Goal: Information Seeking & Learning: Learn about a topic

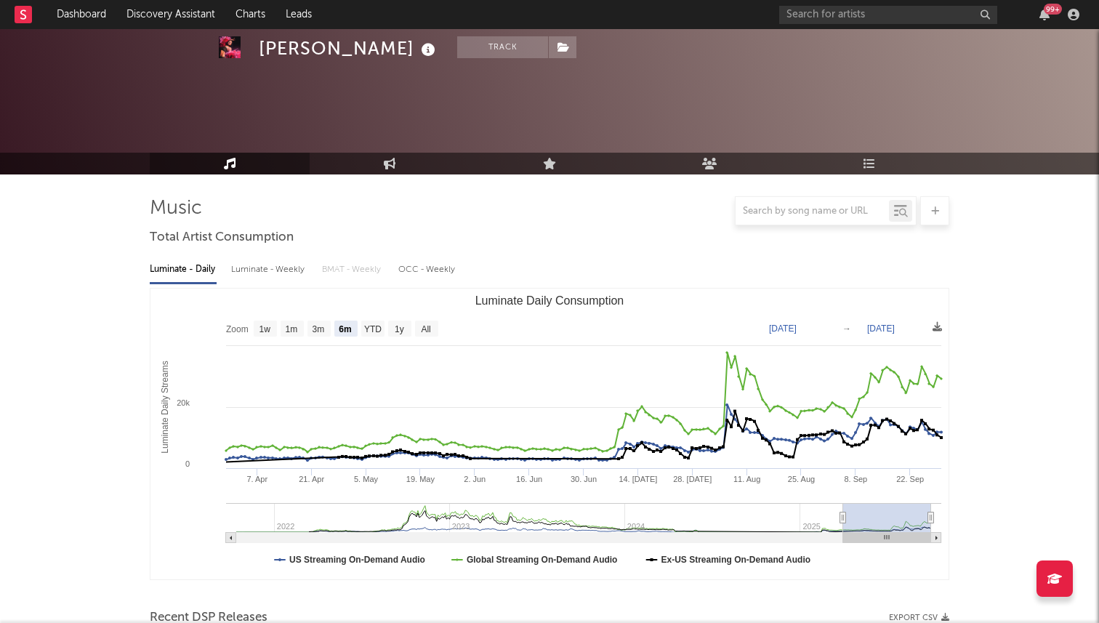
select select "6m"
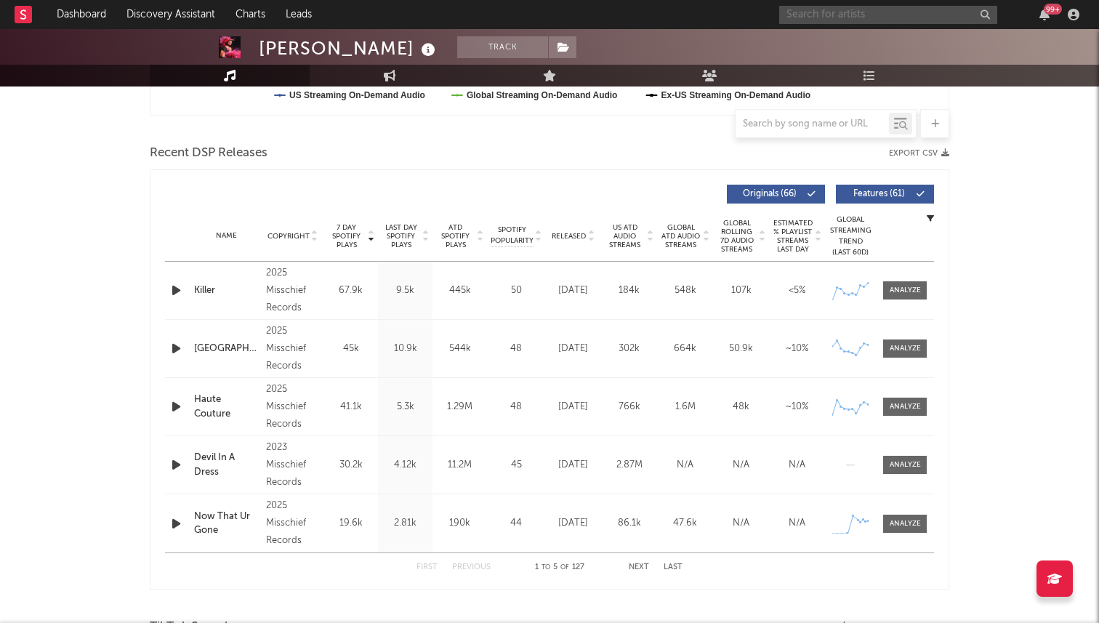
click at [836, 20] on input "text" at bounding box center [888, 15] width 218 height 18
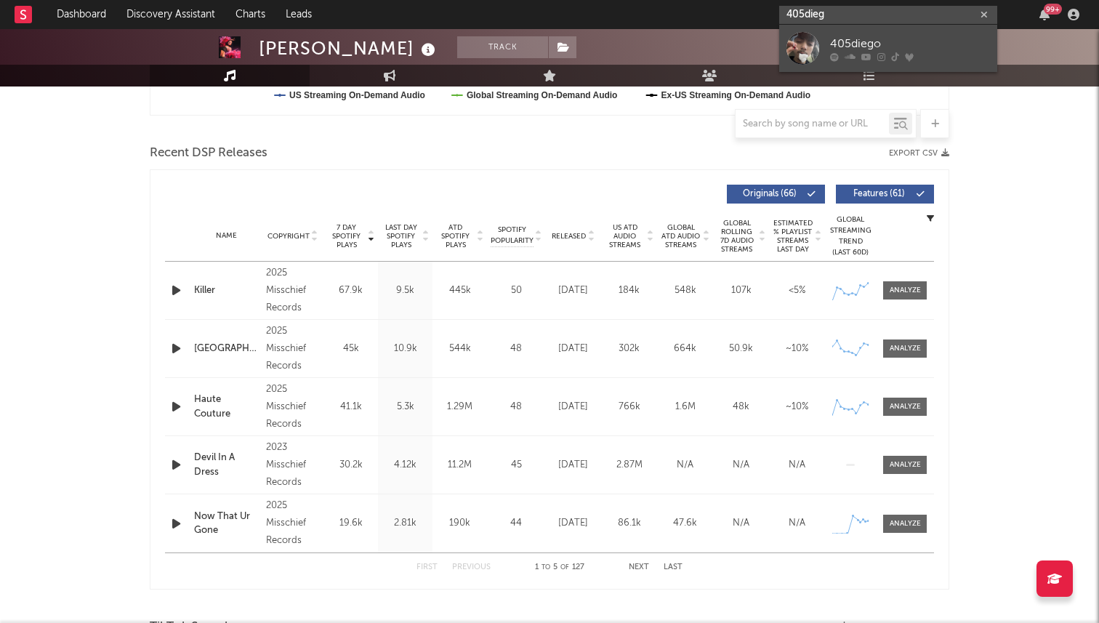
type input "405dieg"
click at [840, 39] on div "405diego" at bounding box center [910, 43] width 160 height 17
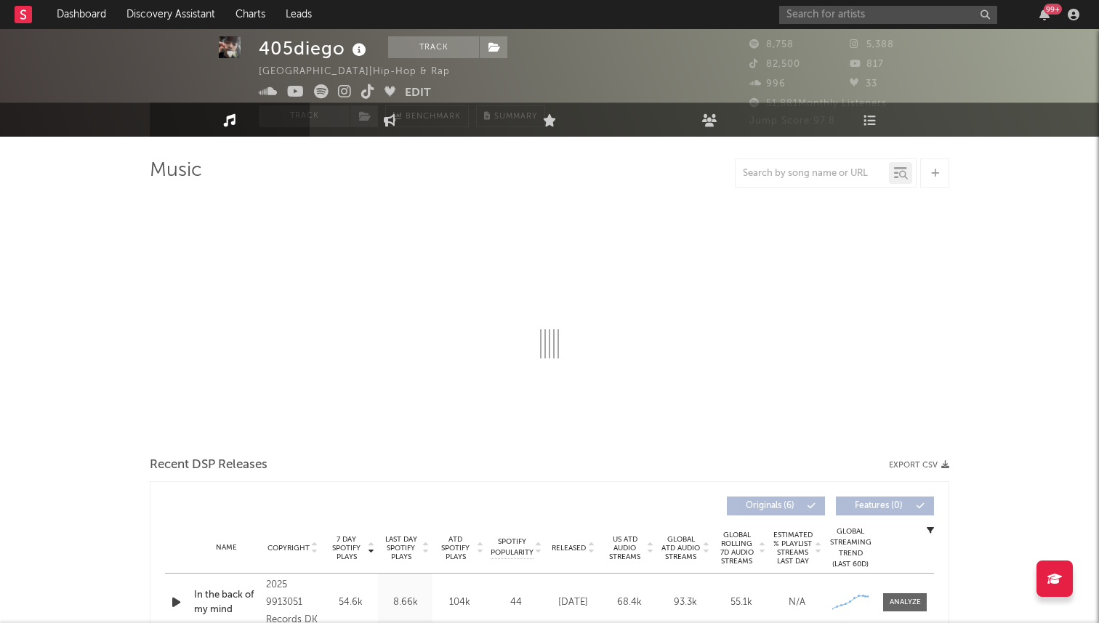
select select "1w"
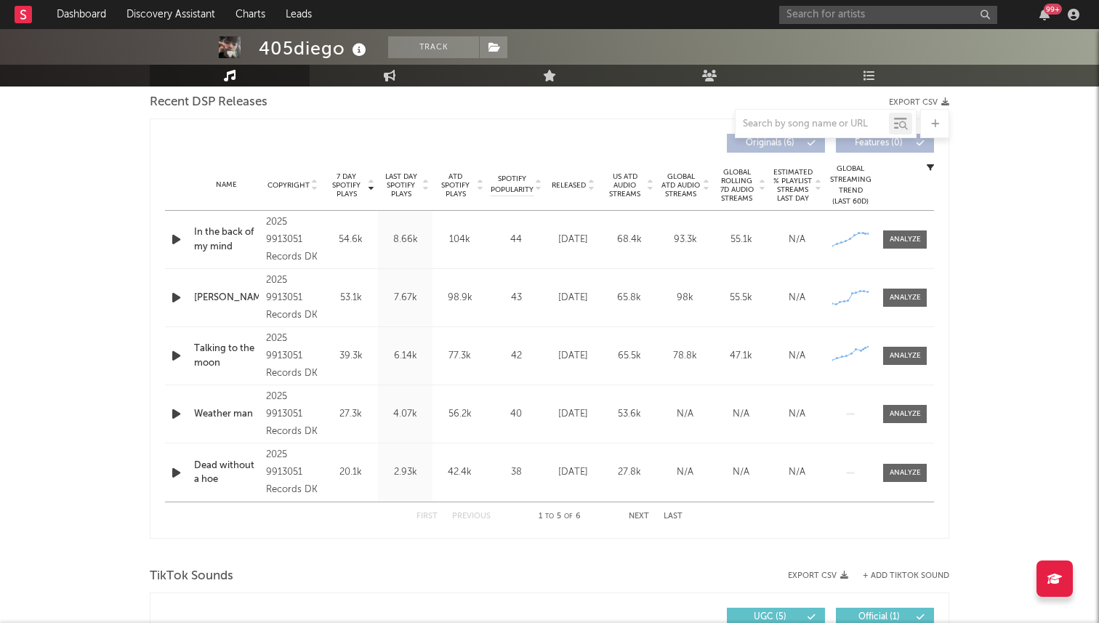
scroll to position [522, 0]
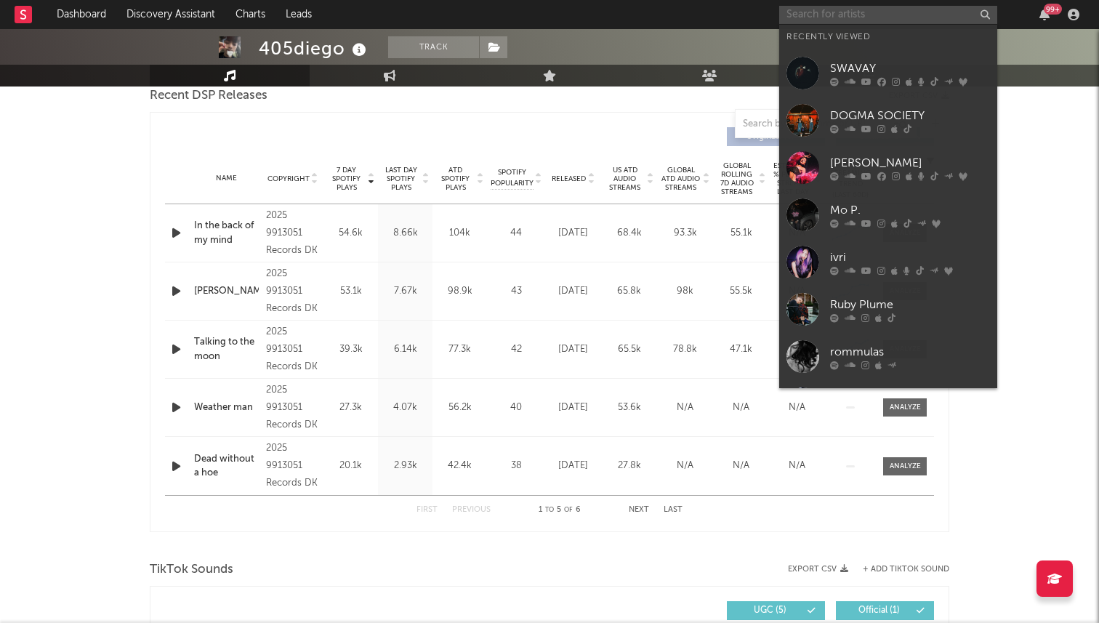
click at [845, 13] on input "text" at bounding box center [888, 15] width 218 height 18
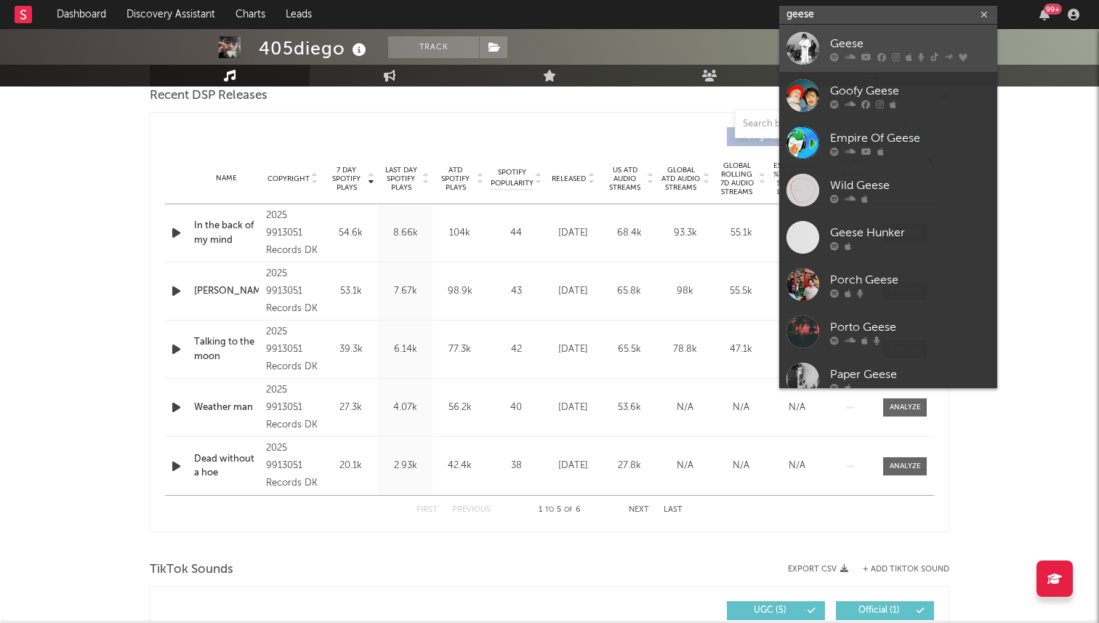
type input "geese"
click at [831, 55] on icon at bounding box center [834, 56] width 9 height 9
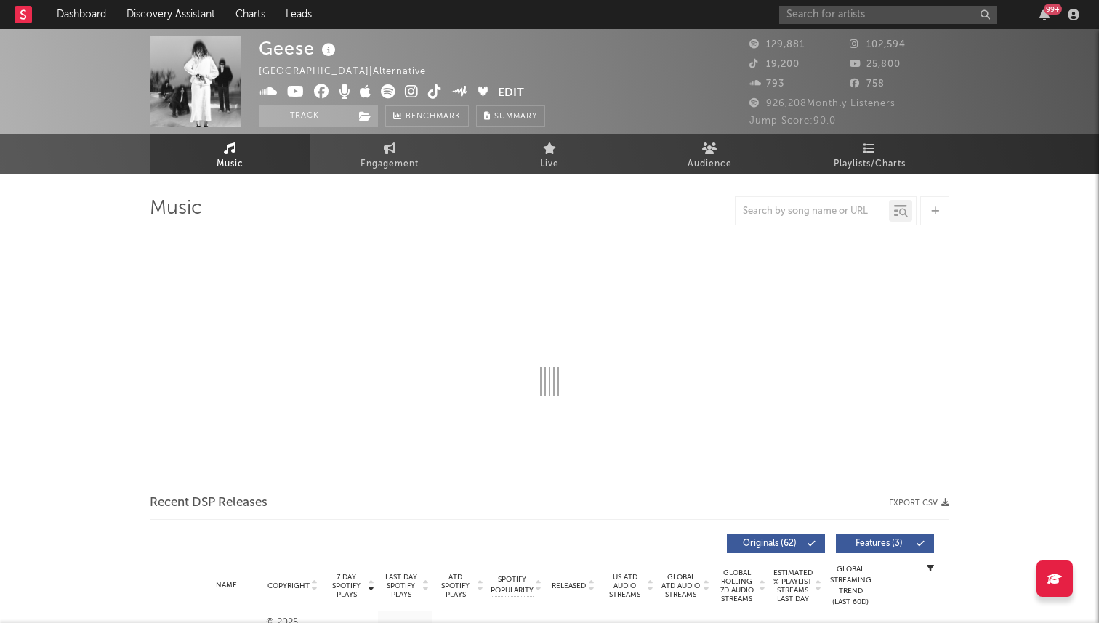
select select "6m"
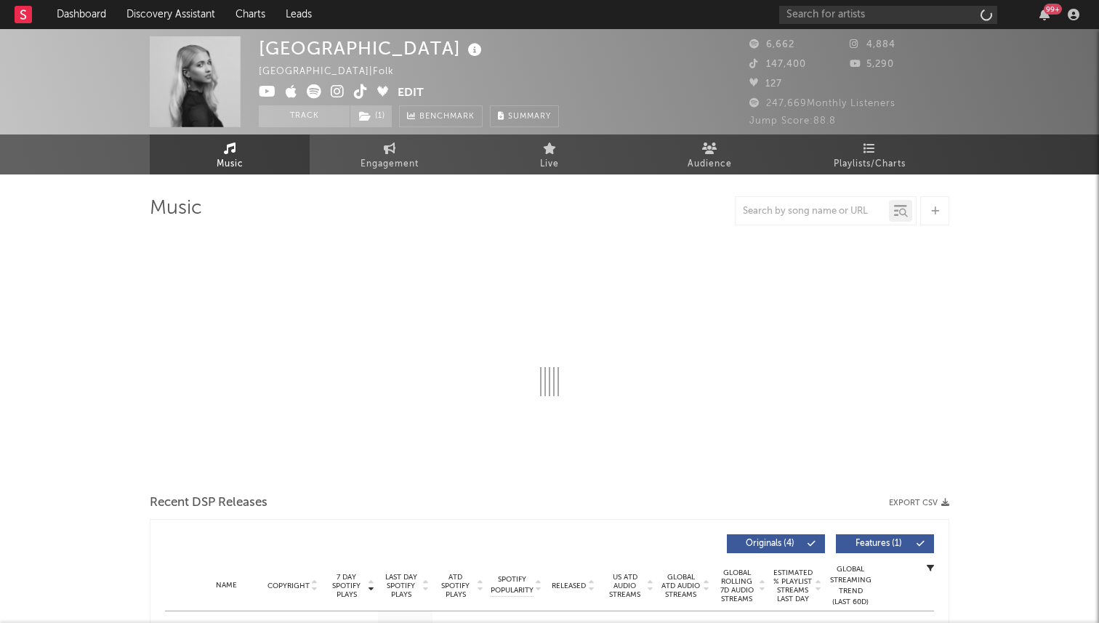
select select "1w"
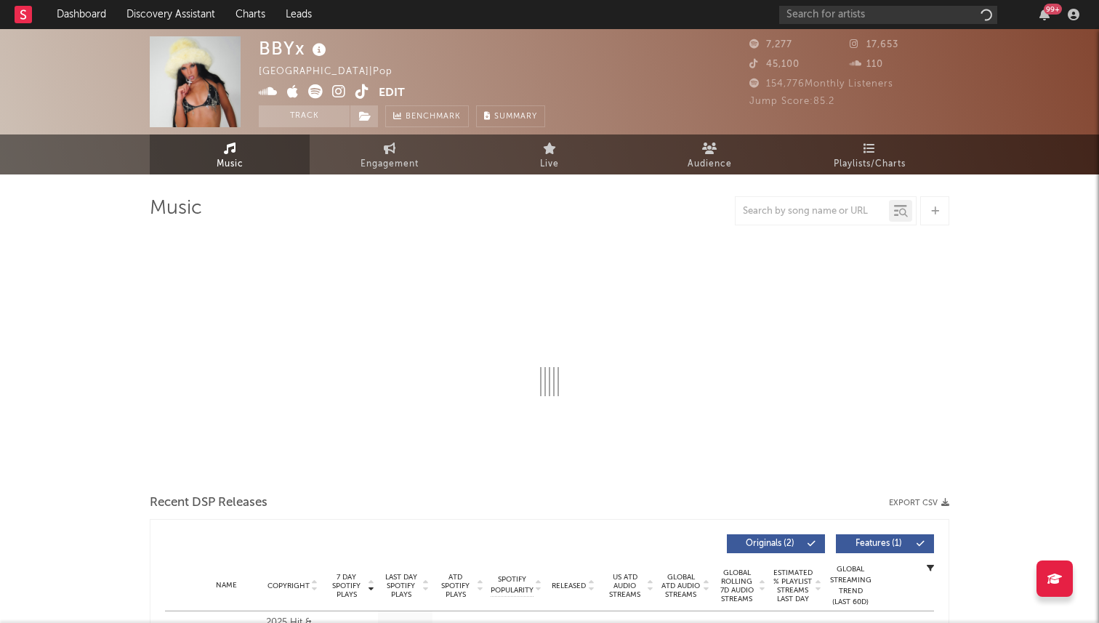
select select "6m"
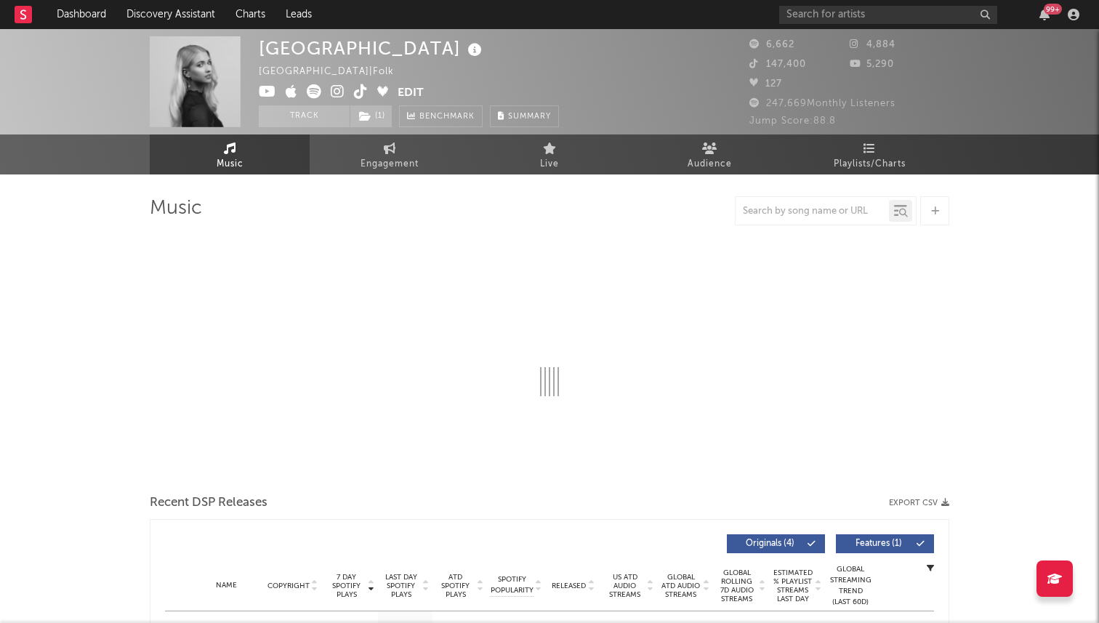
click at [355, 89] on icon at bounding box center [361, 91] width 14 height 15
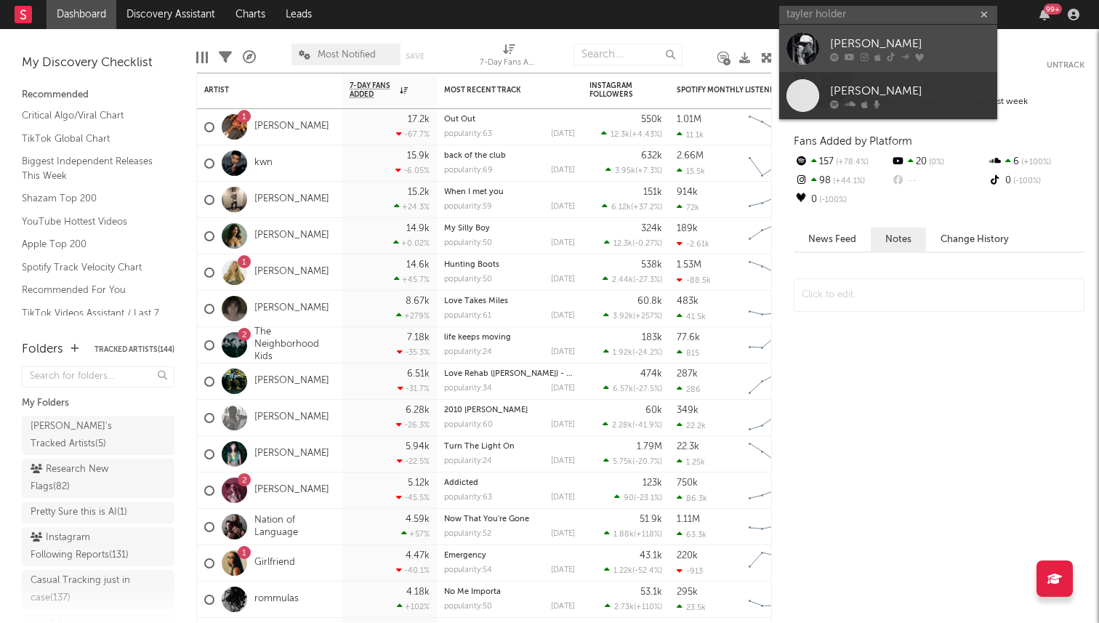
type input "tayler holder"
click at [845, 36] on div "Tayler Holder" at bounding box center [910, 43] width 160 height 17
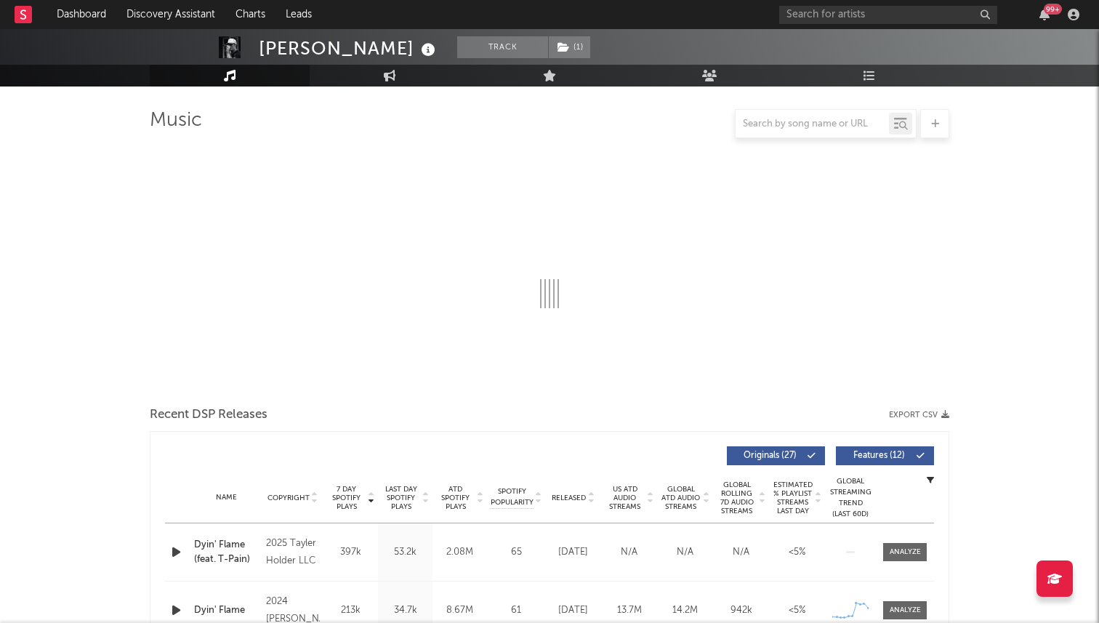
select select "6m"
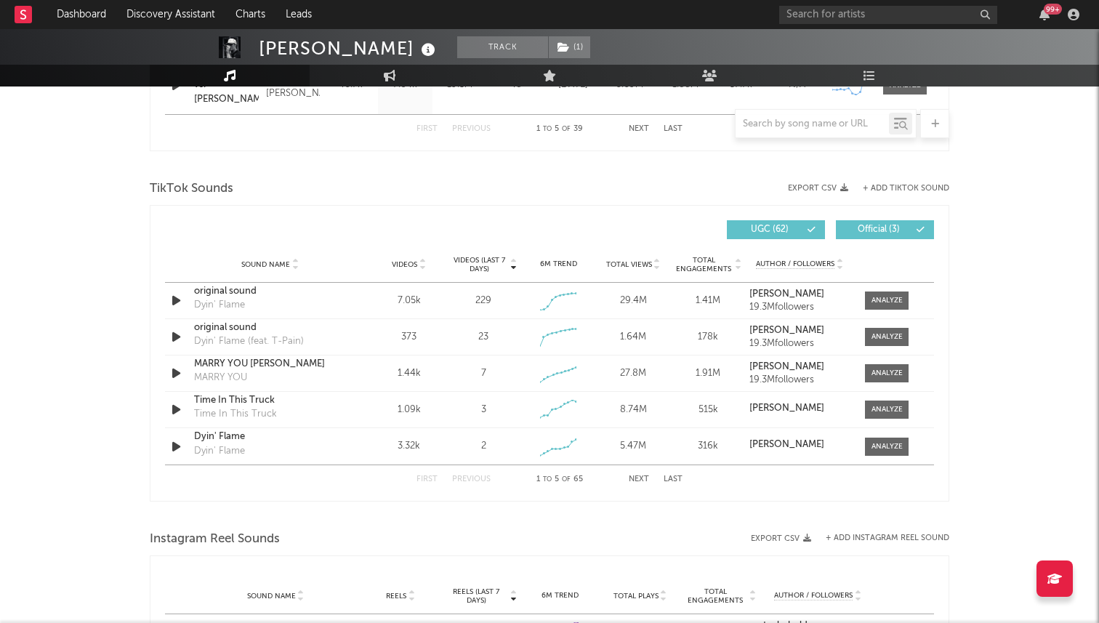
scroll to position [925, 0]
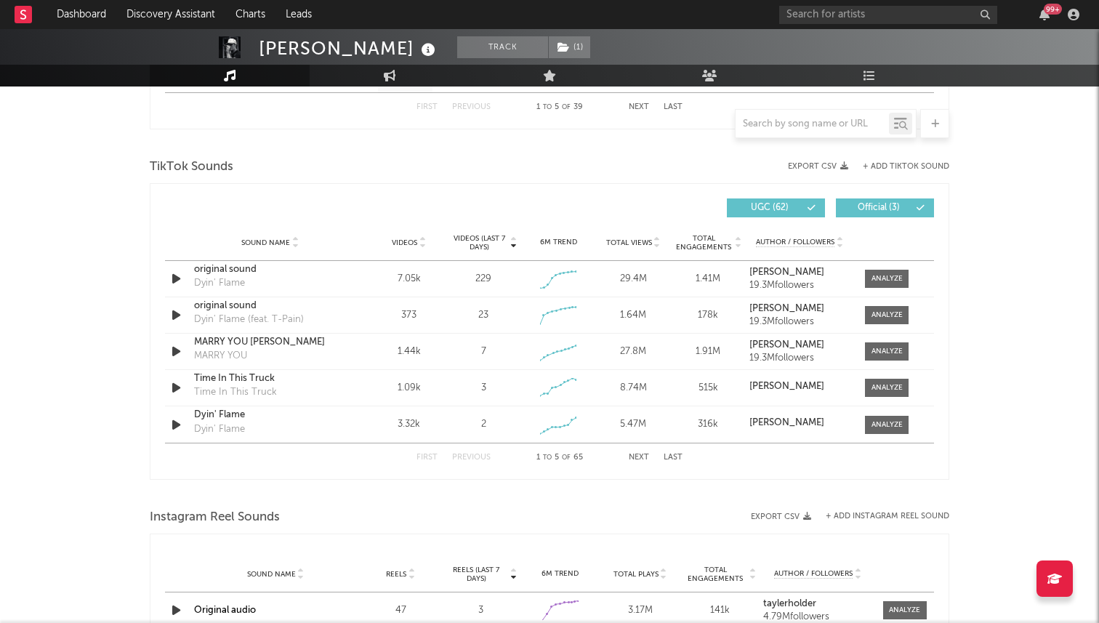
click at [637, 454] on button "Next" at bounding box center [639, 458] width 20 height 8
click at [637, 460] on button "Next" at bounding box center [639, 458] width 20 height 8
click at [639, 457] on button "Next" at bounding box center [639, 458] width 20 height 8
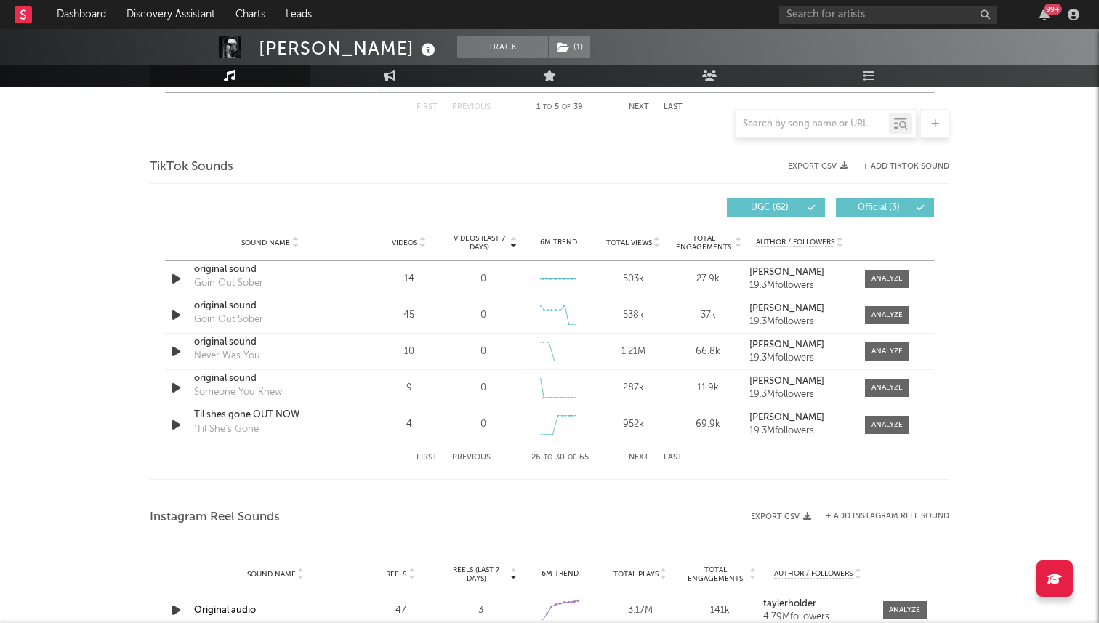
click at [639, 457] on button "Next" at bounding box center [639, 458] width 20 height 8
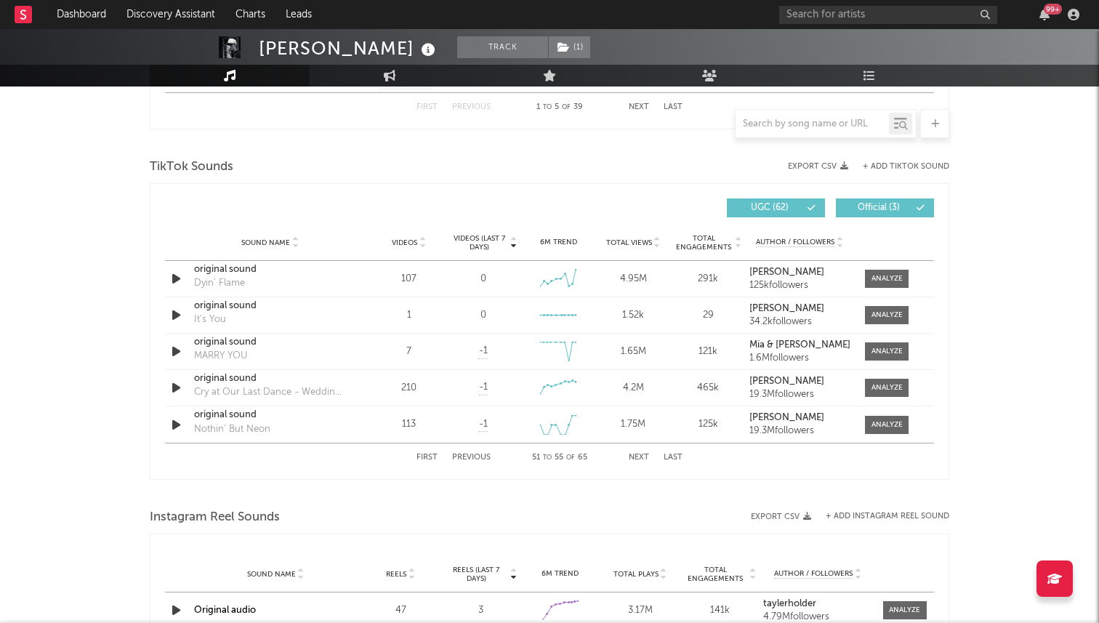
click at [639, 457] on button "Next" at bounding box center [639, 458] width 20 height 8
click at [643, 455] on button "Next" at bounding box center [639, 458] width 20 height 8
click at [422, 454] on button "First" at bounding box center [427, 458] width 21 height 8
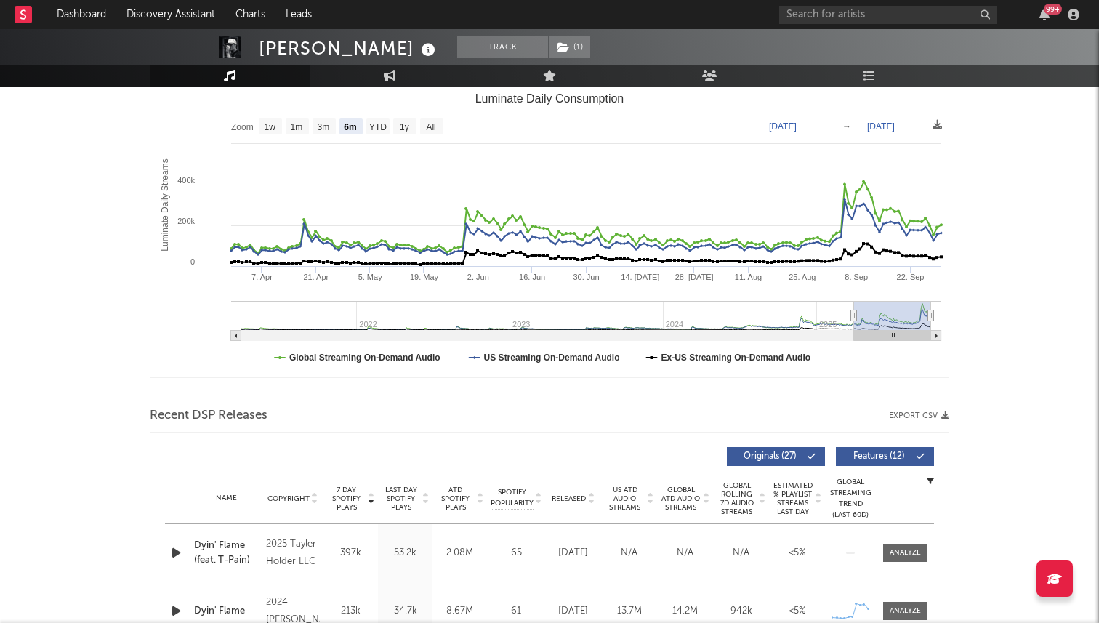
scroll to position [0, 0]
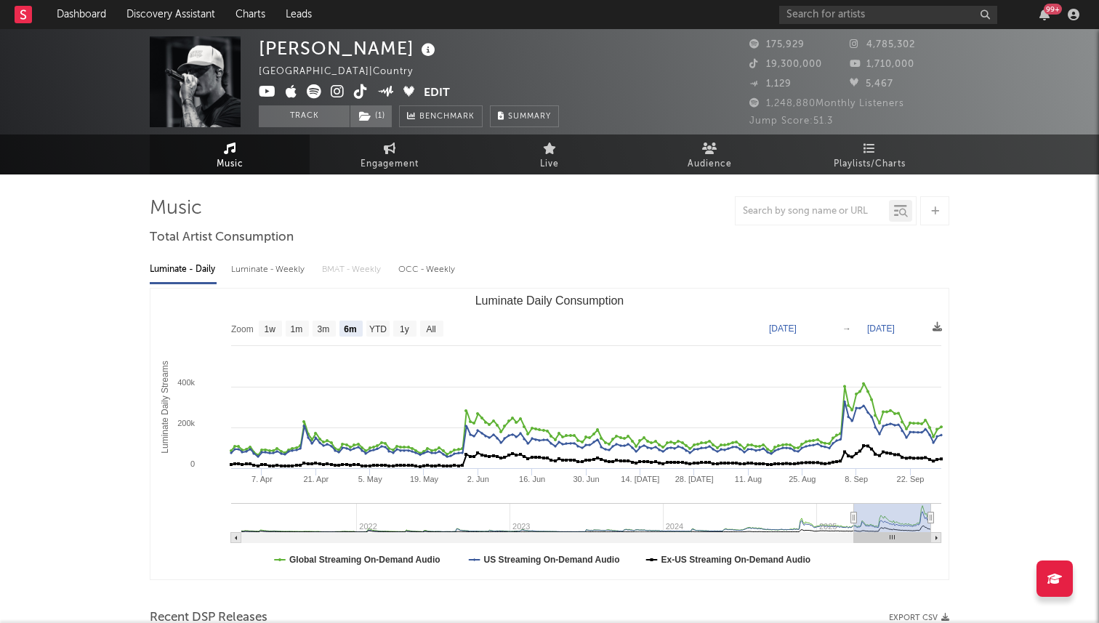
click at [360, 94] on icon at bounding box center [361, 91] width 14 height 15
click at [360, 93] on icon at bounding box center [361, 91] width 14 height 15
